Goal: Task Accomplishment & Management: Complete application form

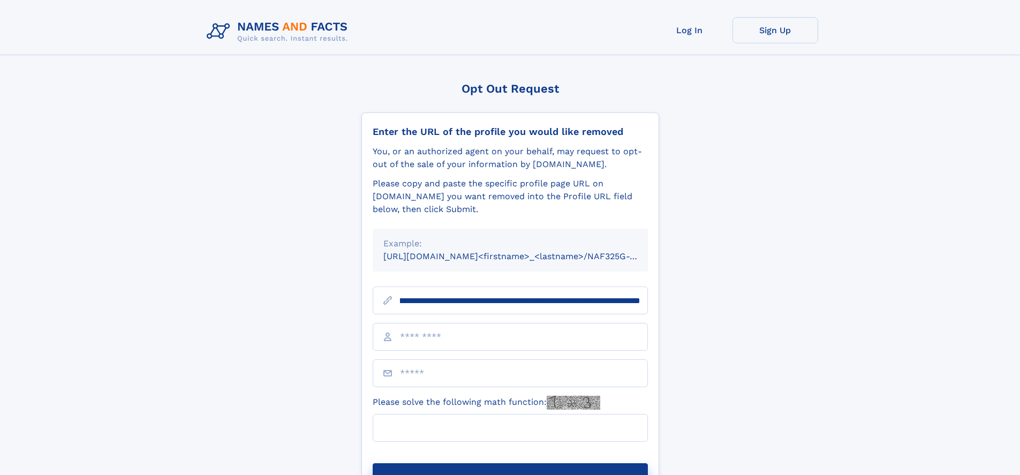
scroll to position [0, 119]
type input "**********"
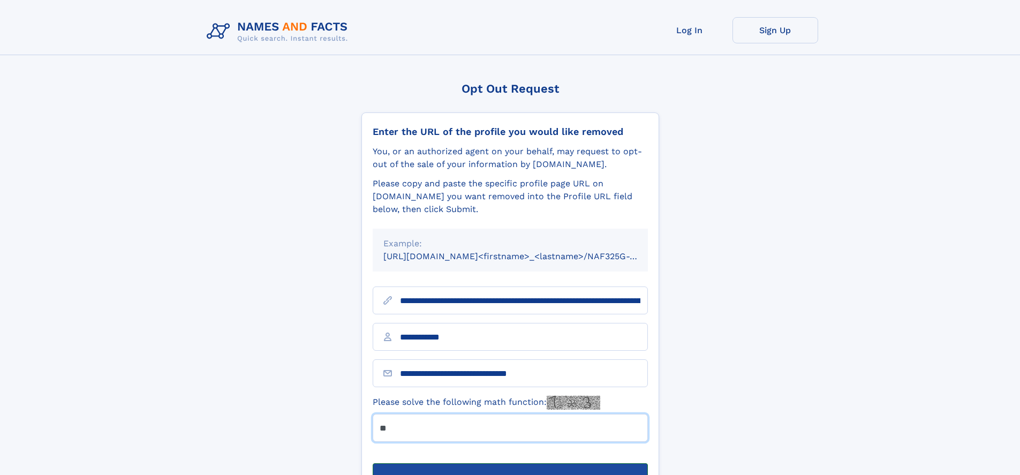
type input "**"
click at [510, 463] on button "Submit Opt Out Request" at bounding box center [510, 480] width 275 height 34
